Goal: Task Accomplishment & Management: Manage account settings

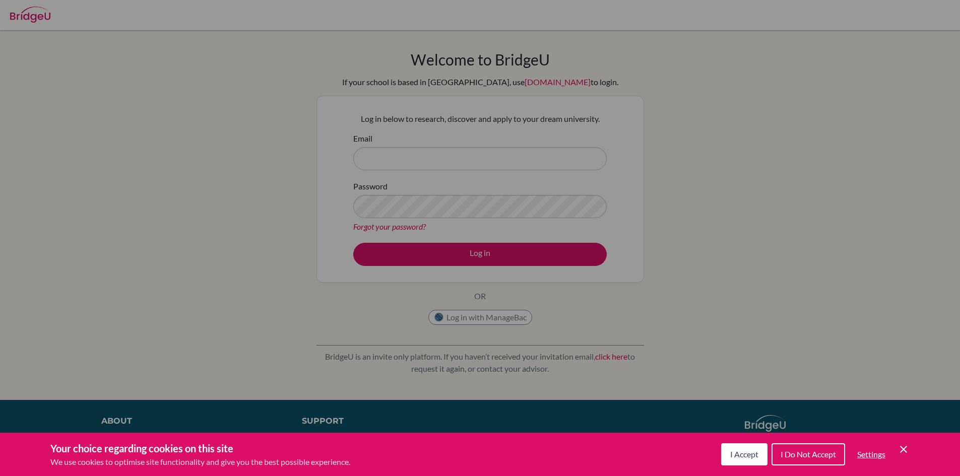
click at [440, 154] on div "Cookie Preferences" at bounding box center [480, 238] width 960 height 476
click at [903, 449] on icon "Save and close" at bounding box center [903, 449] width 7 height 7
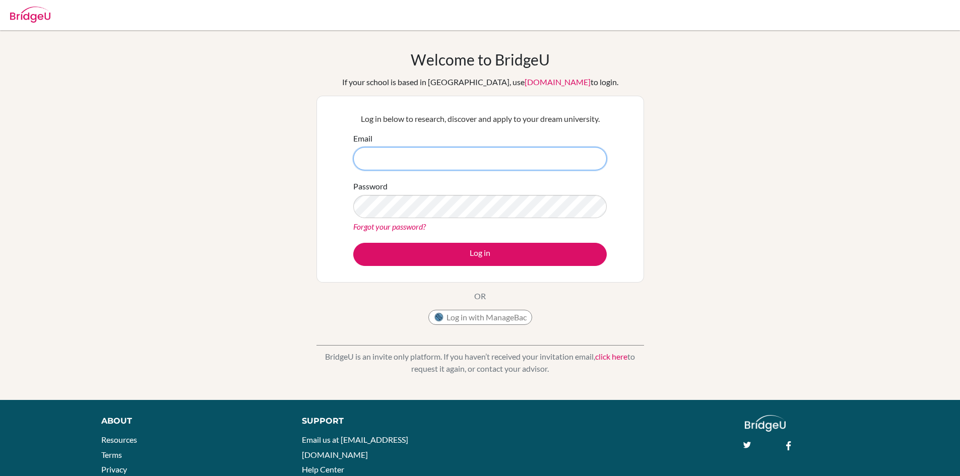
click at [372, 151] on input "Email" at bounding box center [480, 158] width 254 height 23
type input "[EMAIL_ADDRESS][DOMAIN_NAME]"
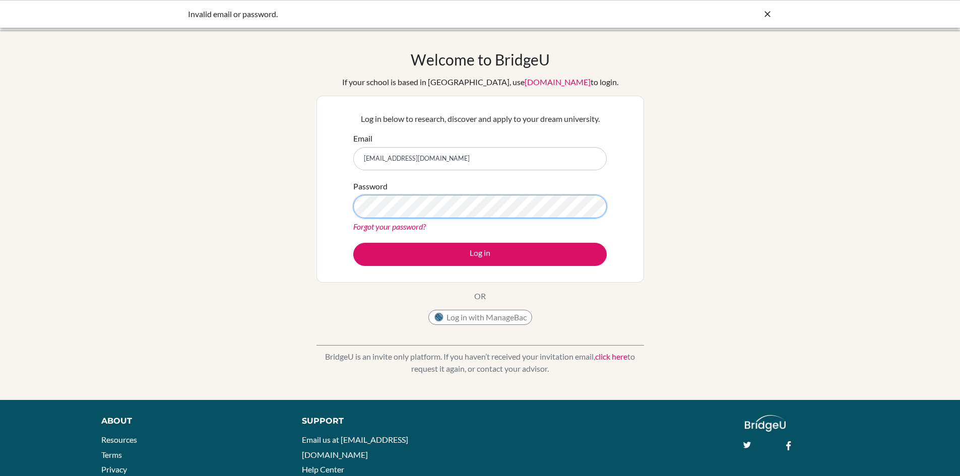
click at [353, 243] on button "Log in" at bounding box center [480, 254] width 254 height 23
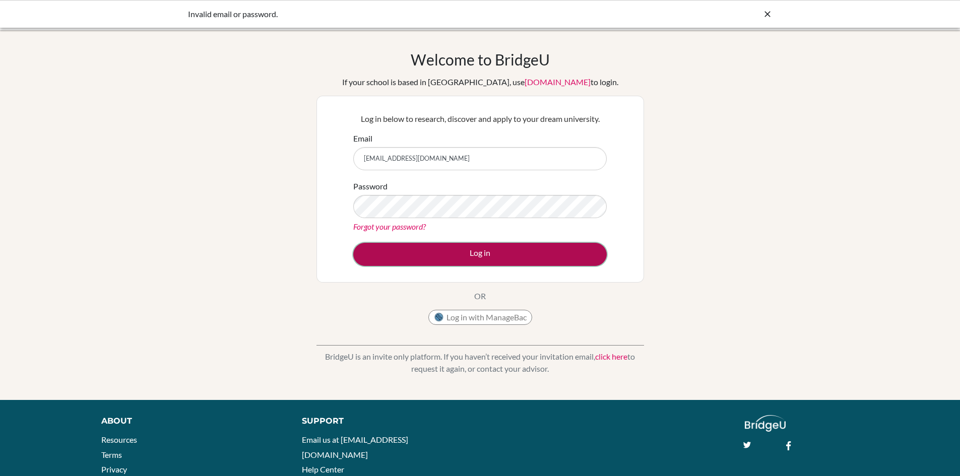
click at [513, 258] on button "Log in" at bounding box center [480, 254] width 254 height 23
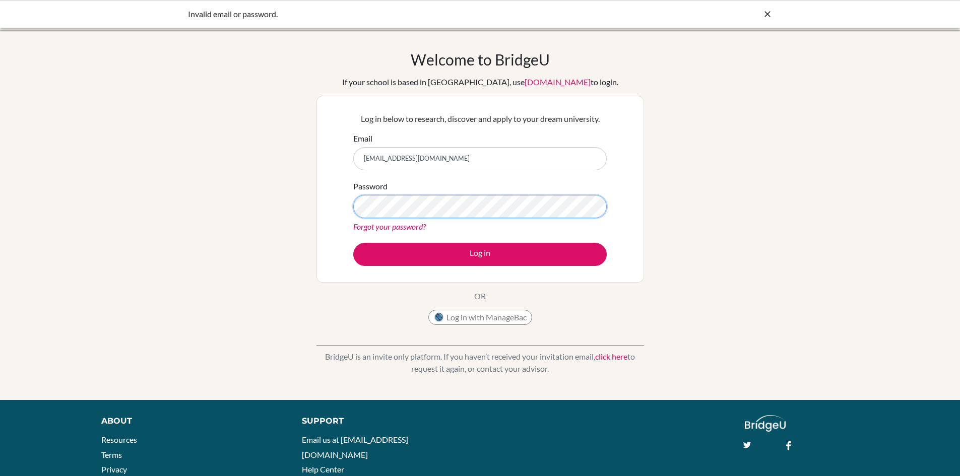
click at [353, 243] on button "Log in" at bounding box center [480, 254] width 254 height 23
click at [767, 14] on icon at bounding box center [768, 14] width 10 height 10
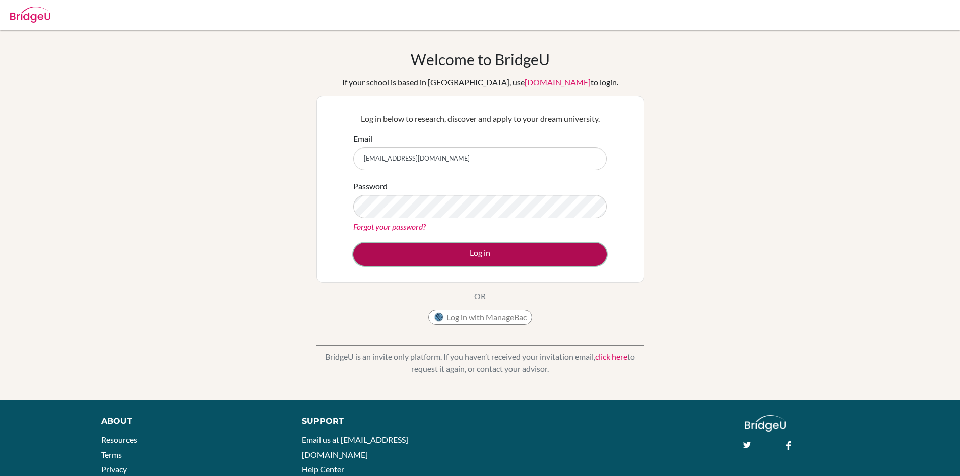
click at [450, 255] on button "Log in" at bounding box center [480, 254] width 254 height 23
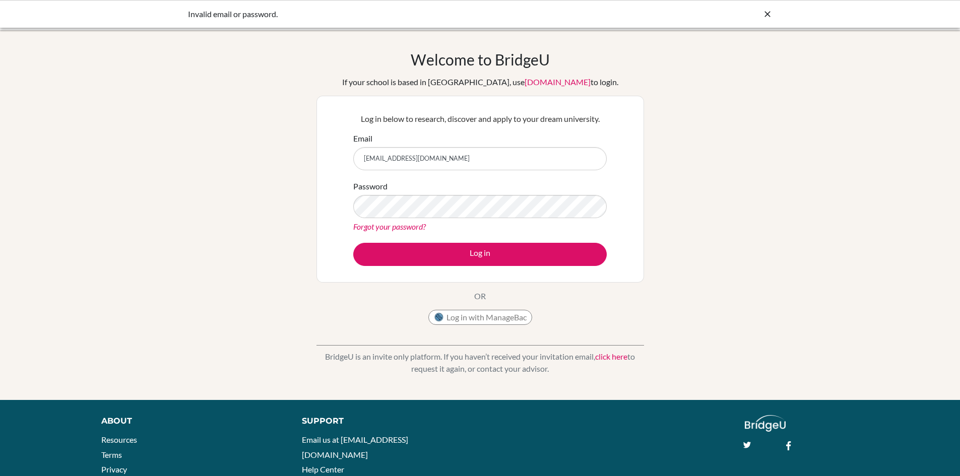
click at [643, 209] on div "Log in below to research, discover and apply to your dream university. Email nu…" at bounding box center [481, 189] width 328 height 187
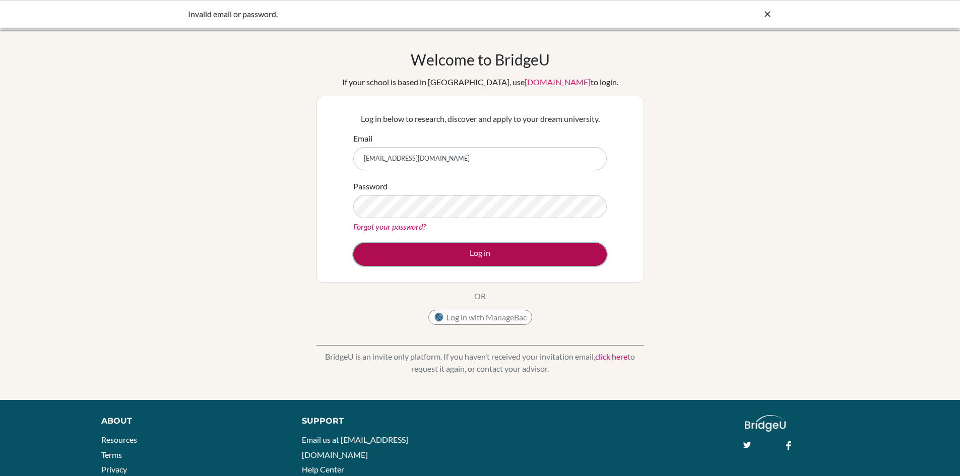
click at [514, 247] on button "Log in" at bounding box center [480, 254] width 254 height 23
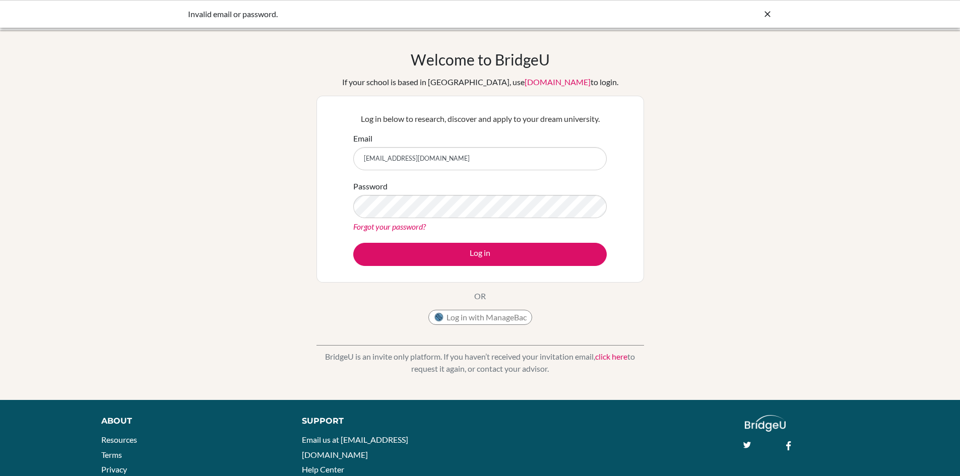
click at [769, 9] on icon at bounding box center [768, 14] width 10 height 10
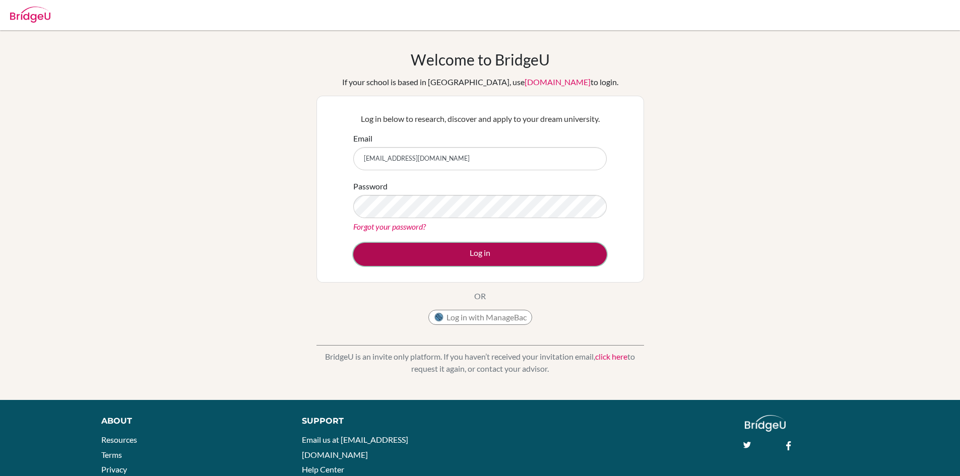
click at [430, 249] on button "Log in" at bounding box center [480, 254] width 254 height 23
click at [370, 253] on button "Log in" at bounding box center [480, 254] width 254 height 23
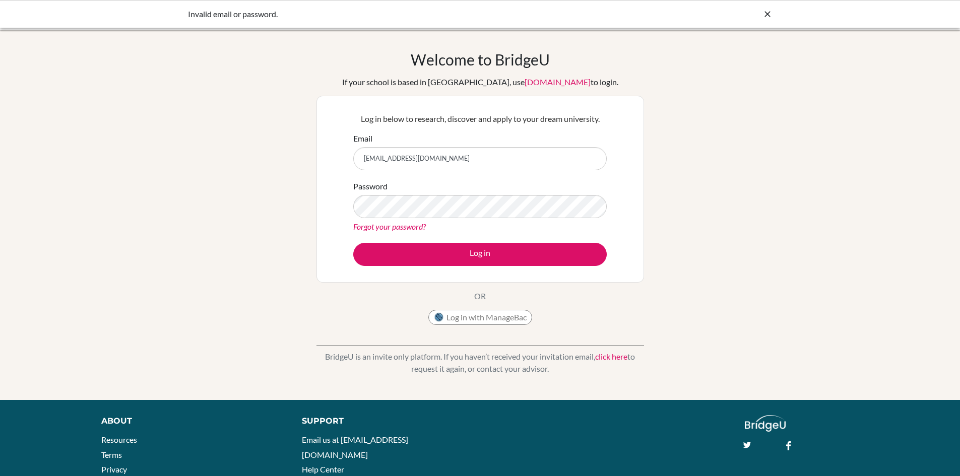
click at [765, 15] on icon at bounding box center [768, 14] width 10 height 10
click at [410, 224] on link "Forgot your password?" at bounding box center [389, 227] width 73 height 10
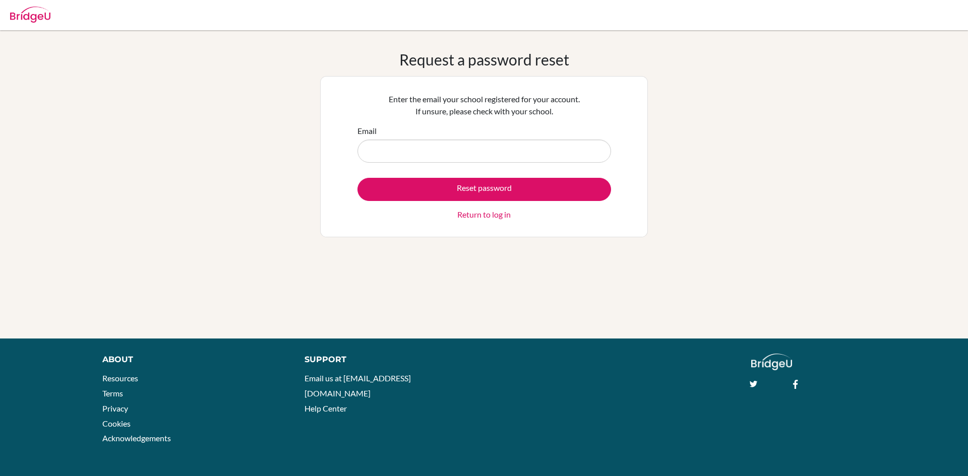
type input "[EMAIL_ADDRESS][DOMAIN_NAME]"
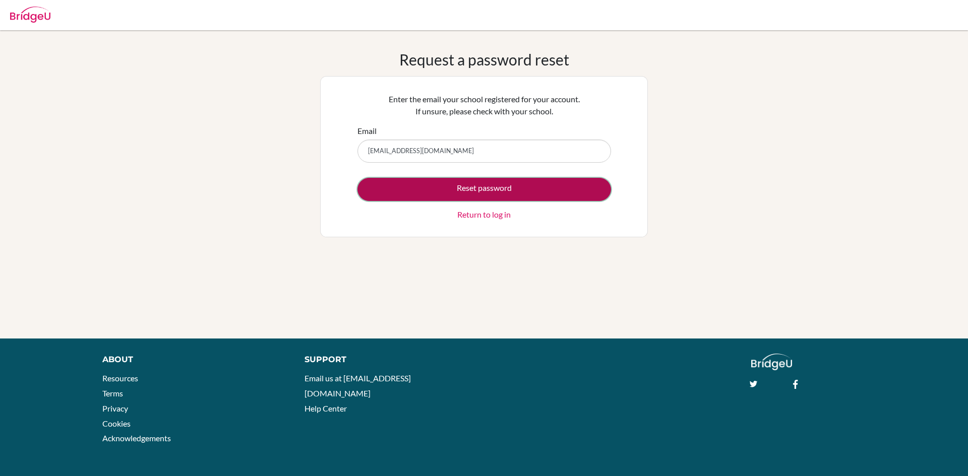
click at [461, 187] on button "Reset password" at bounding box center [484, 189] width 254 height 23
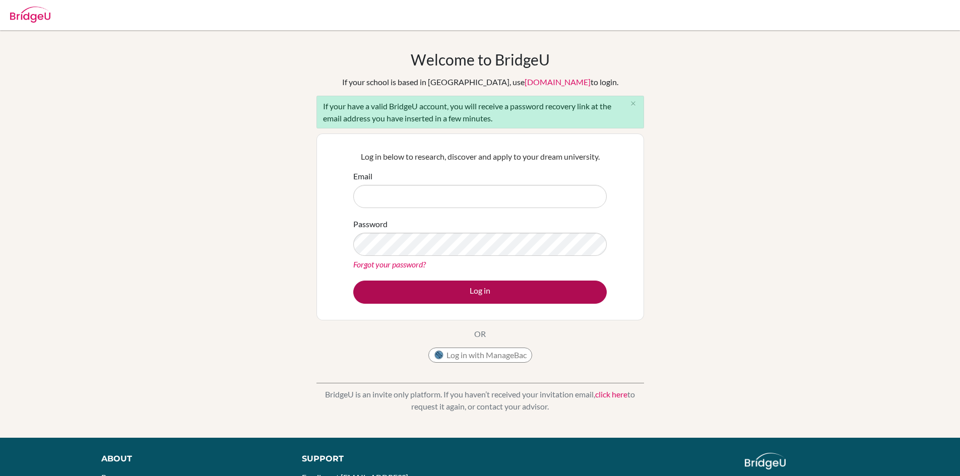
type input "[EMAIL_ADDRESS][DOMAIN_NAME]"
click at [494, 289] on button "Log in" at bounding box center [480, 292] width 254 height 23
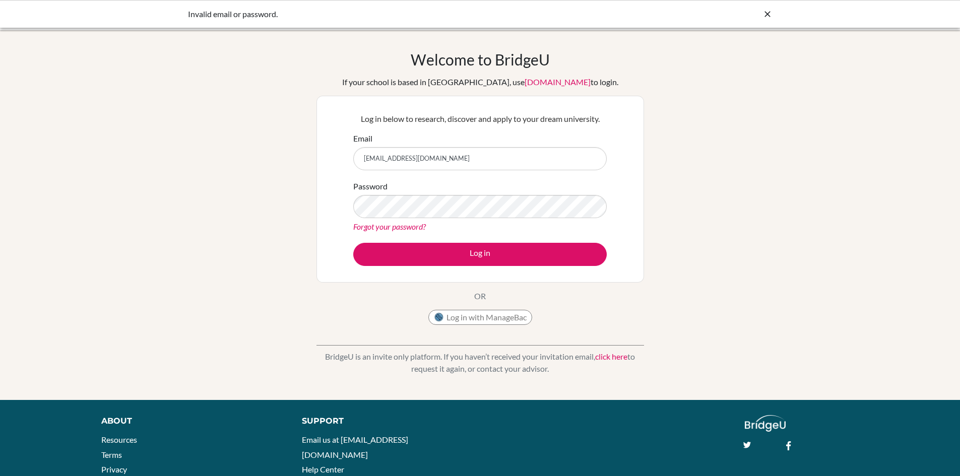
click at [370, 225] on link "Forgot your password?" at bounding box center [389, 227] width 73 height 10
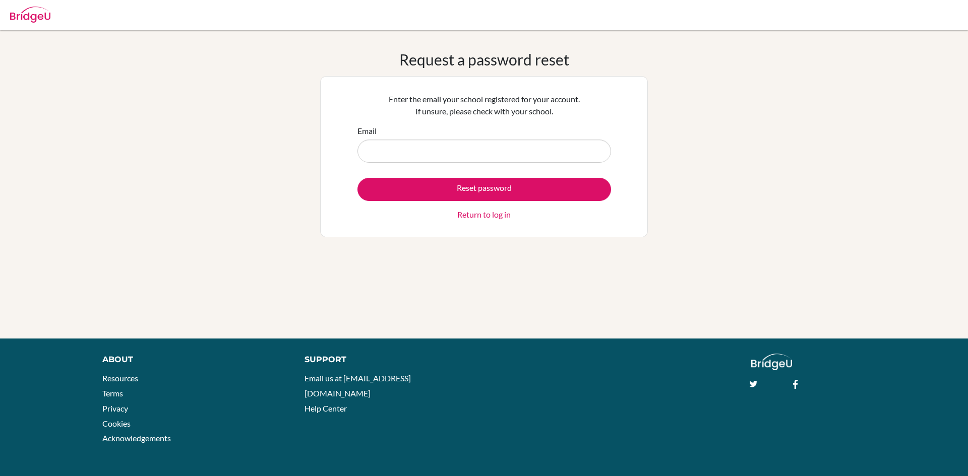
type input "[EMAIL_ADDRESS][DOMAIN_NAME]"
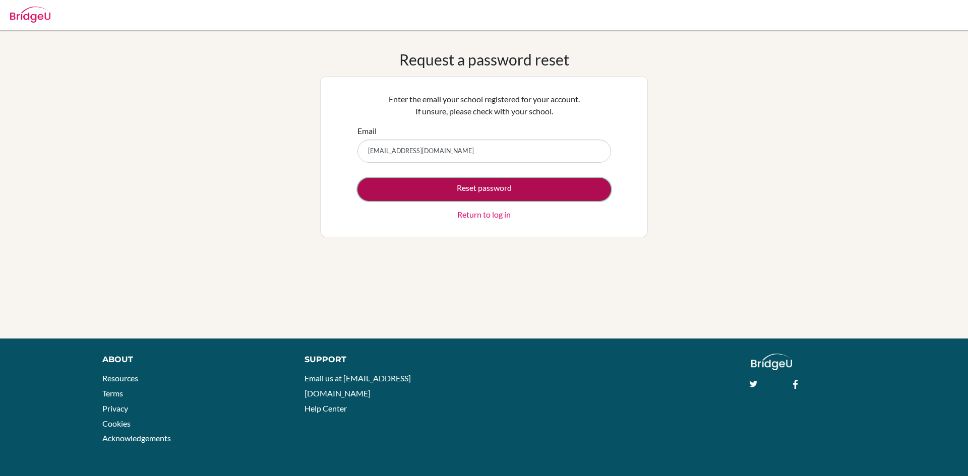
click at [467, 189] on button "Reset password" at bounding box center [484, 189] width 254 height 23
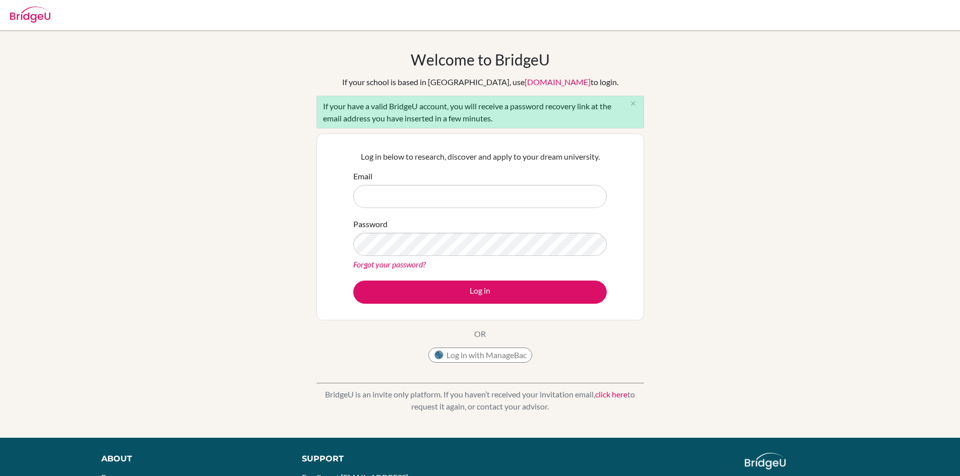
type input "[EMAIL_ADDRESS][DOMAIN_NAME]"
click at [321, 247] on div "Log in below to research, discover and apply to your dream university. Email nu…" at bounding box center [481, 227] width 328 height 187
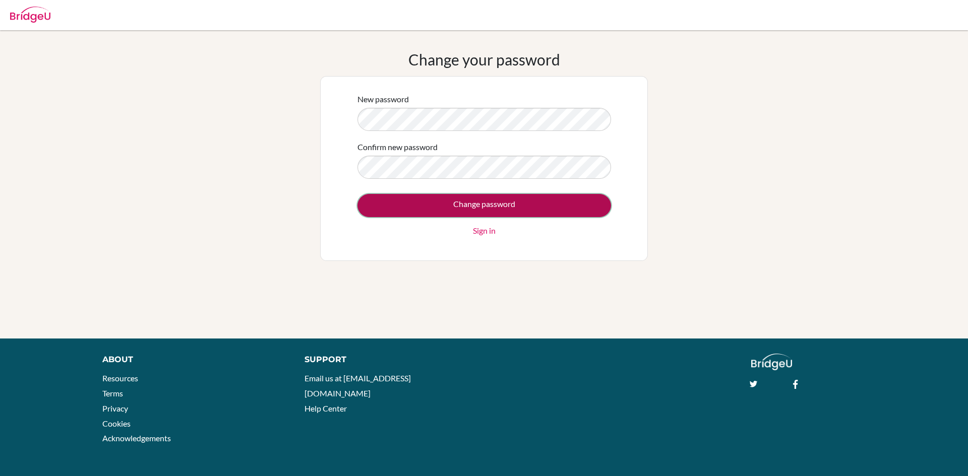
click at [378, 207] on input "Change password" at bounding box center [484, 205] width 254 height 23
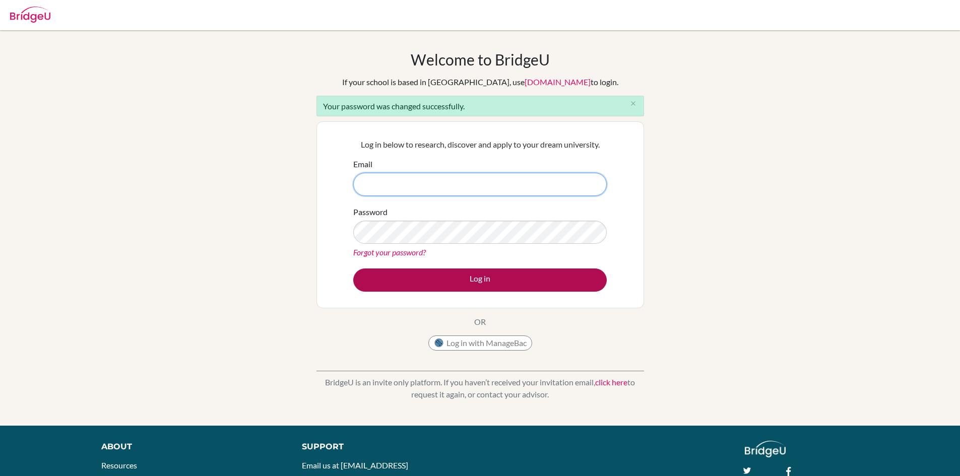
type input "[EMAIL_ADDRESS][DOMAIN_NAME]"
click at [422, 278] on button "Log in" at bounding box center [480, 280] width 254 height 23
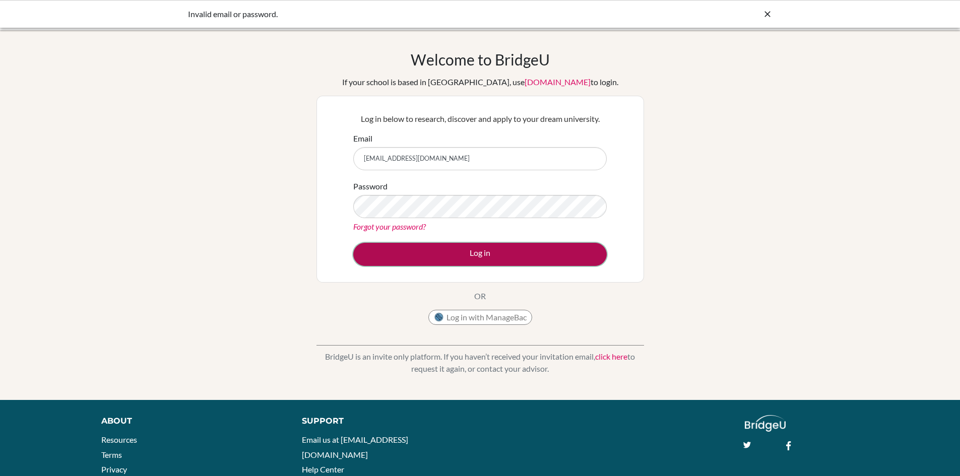
click at [381, 254] on button "Log in" at bounding box center [480, 254] width 254 height 23
